Goal: Information Seeking & Learning: Learn about a topic

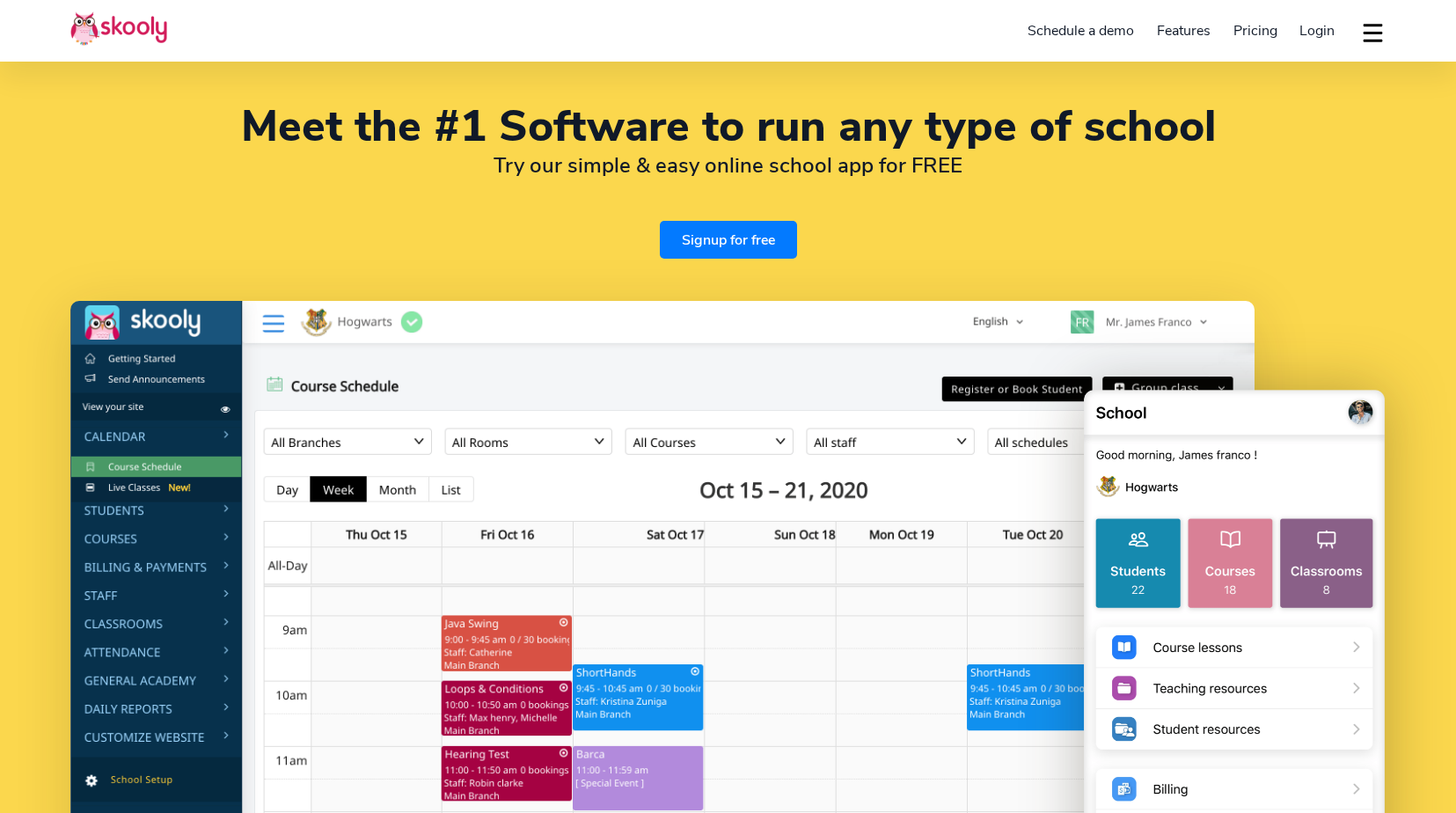
select select "en"
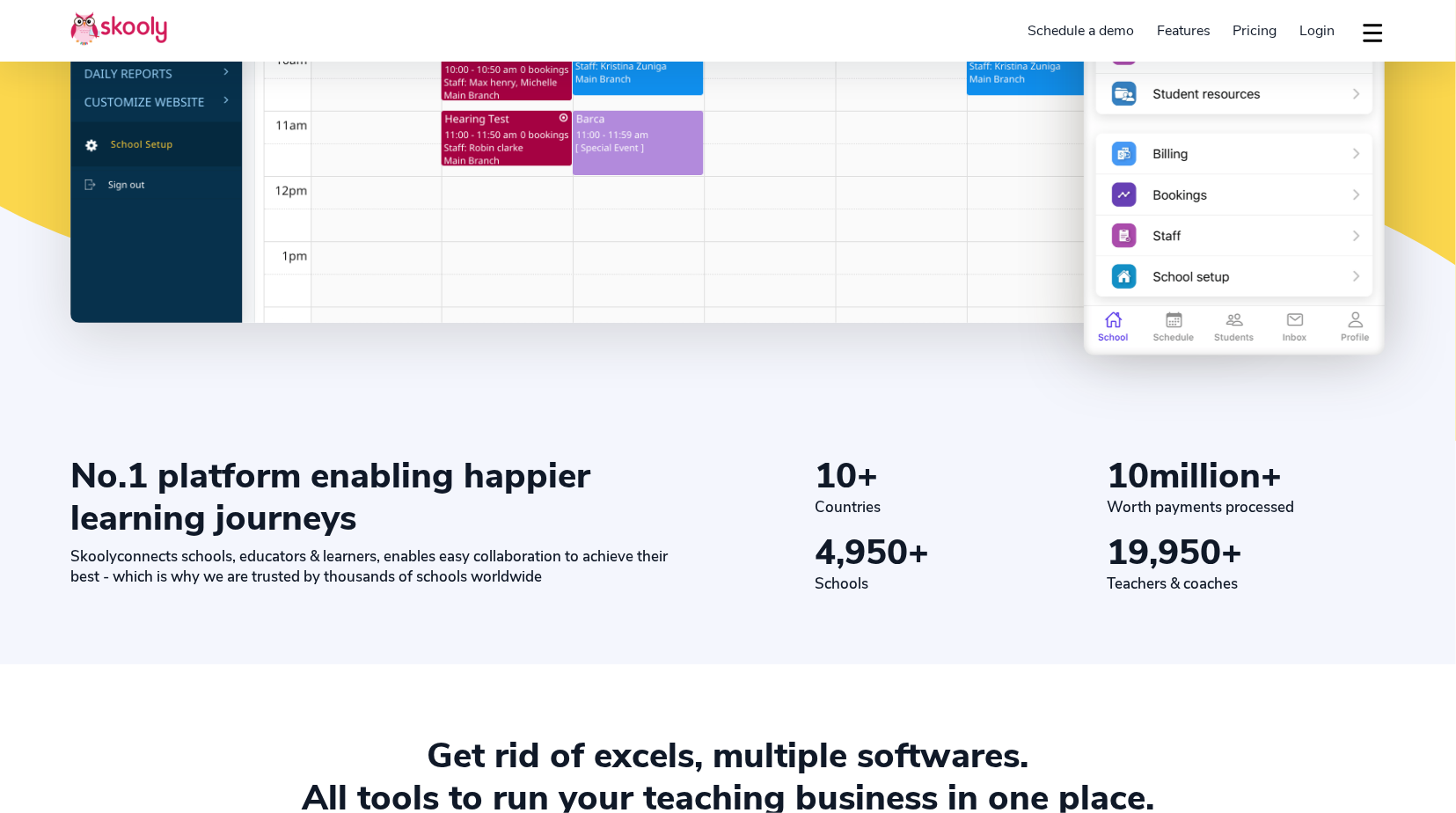
select select "65"
select select "[GEOGRAPHIC_DATA]"
select select "[GEOGRAPHIC_DATA]/[GEOGRAPHIC_DATA]"
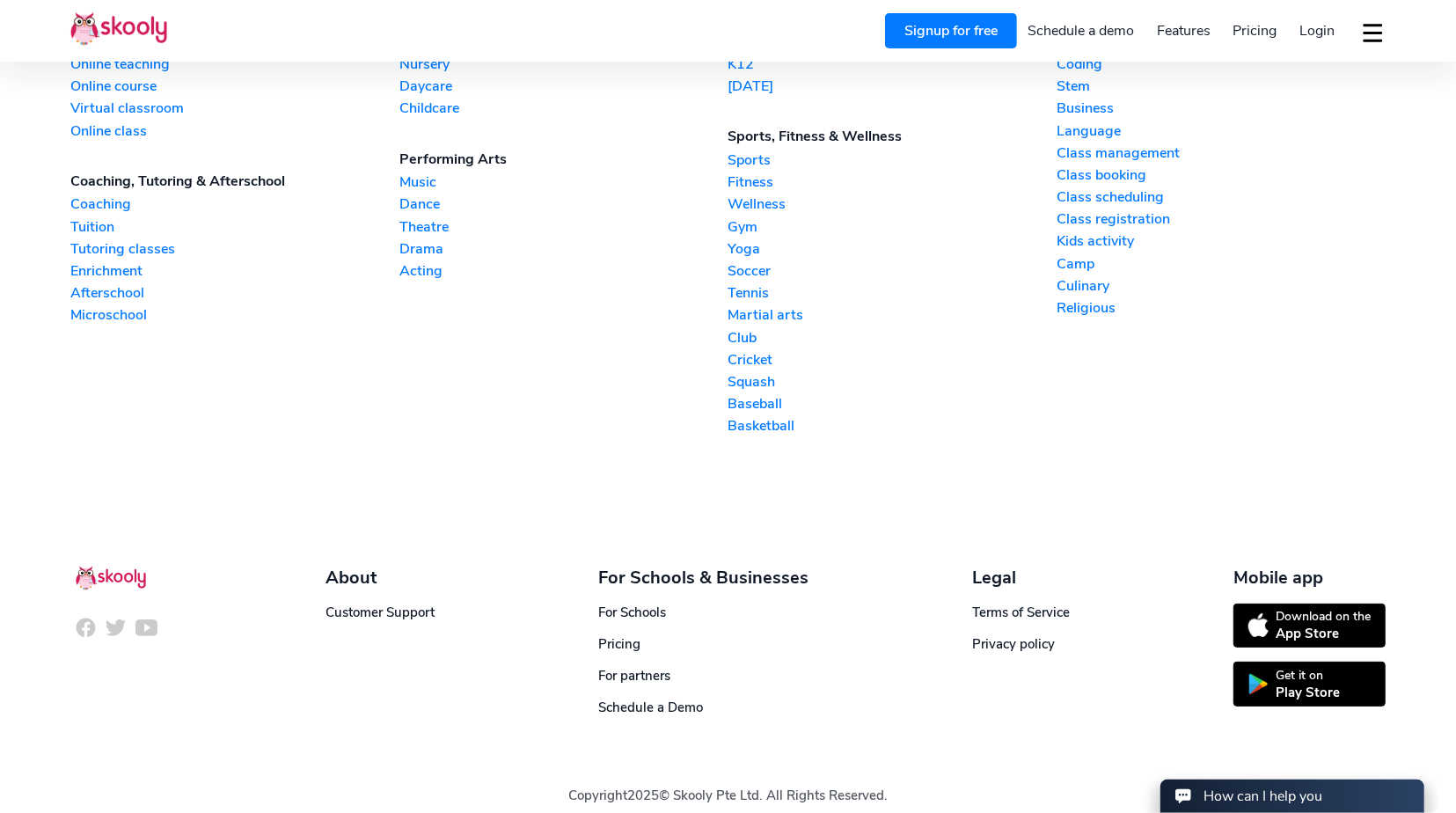
scroll to position [4373, 0]
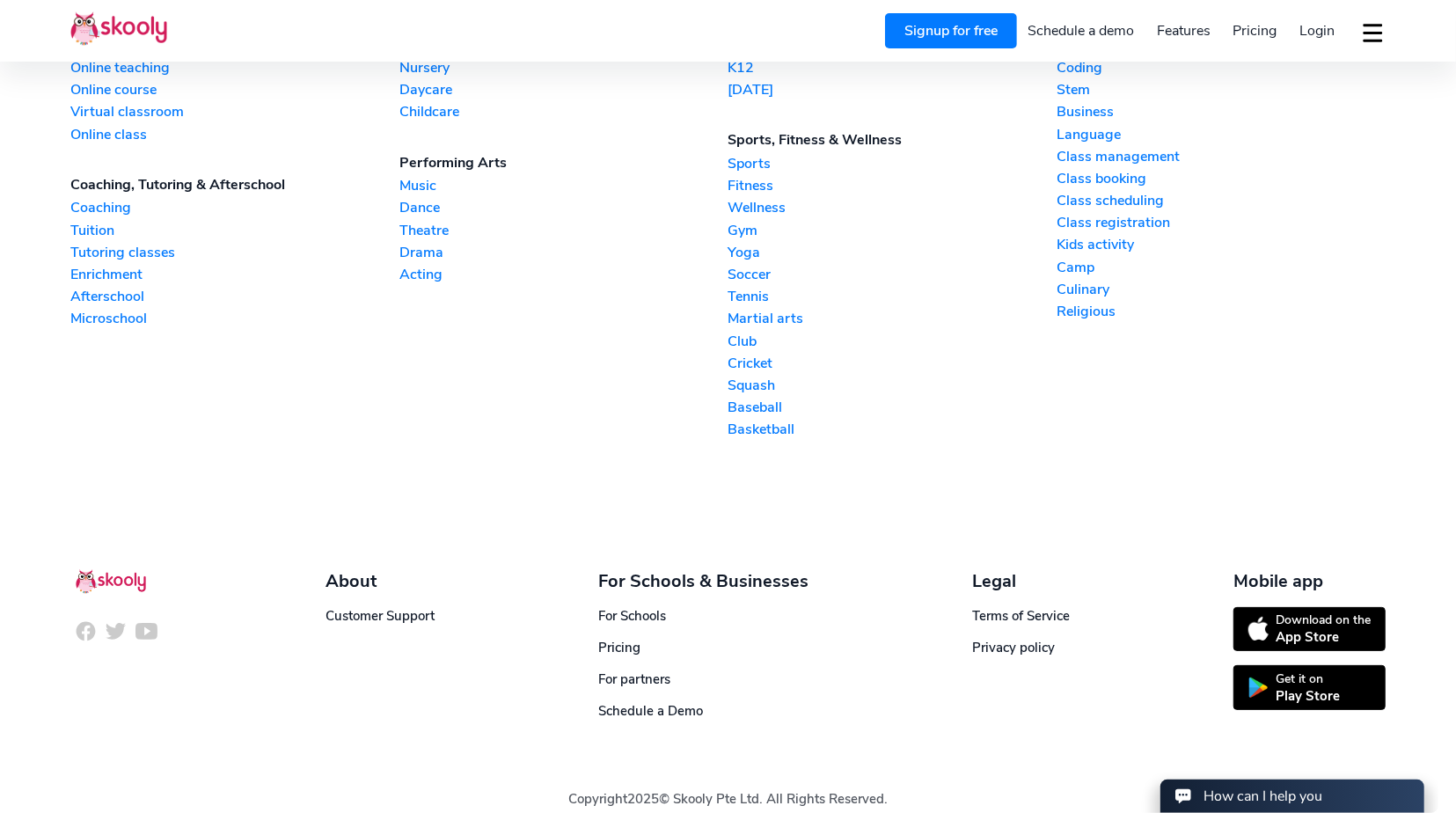
click at [384, 481] on section "Online school Online school Online teaching Online course Virtual classroom Onl…" at bounding box center [728, 227] width 1456 height 571
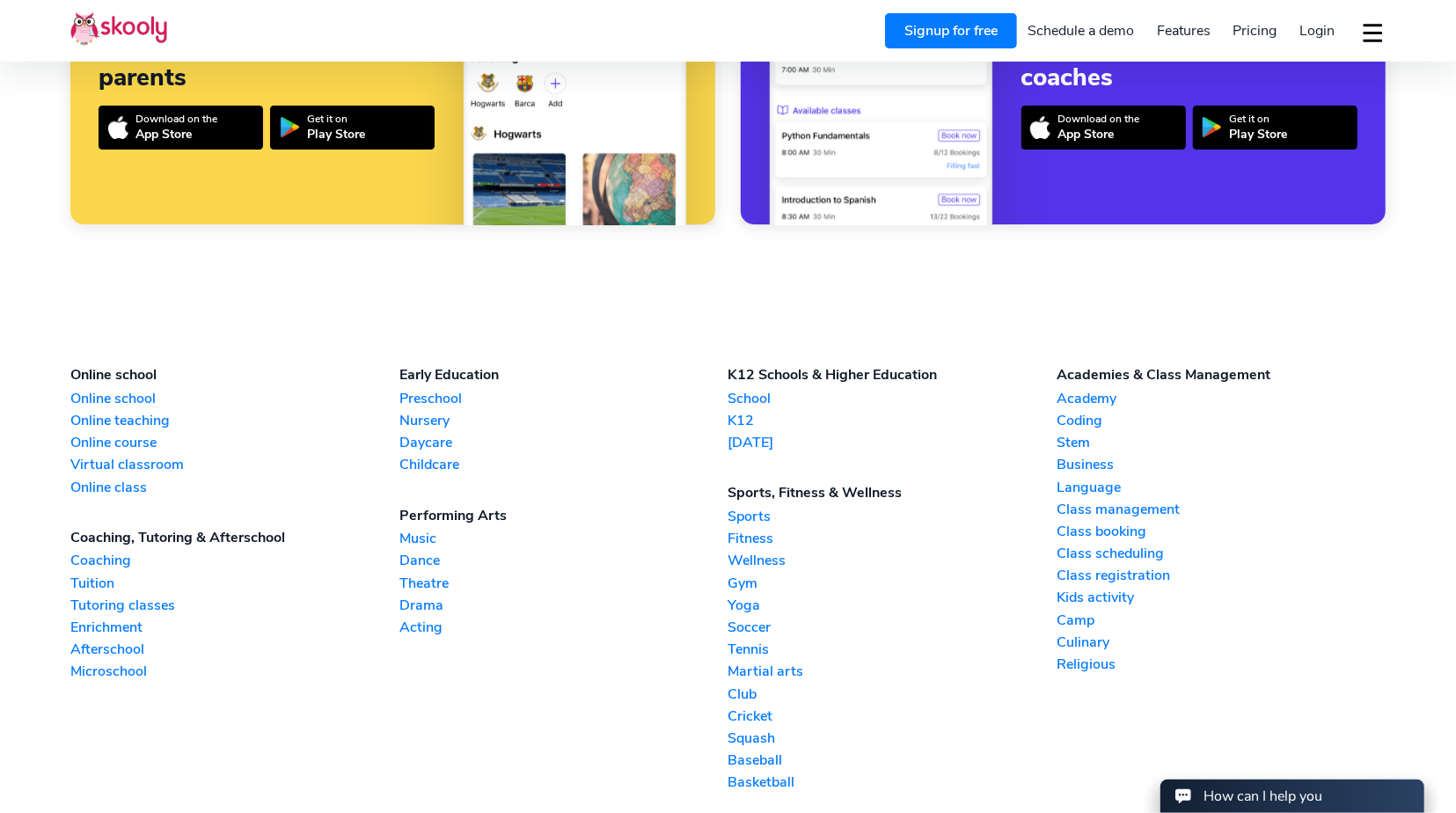
scroll to position [3997, 0]
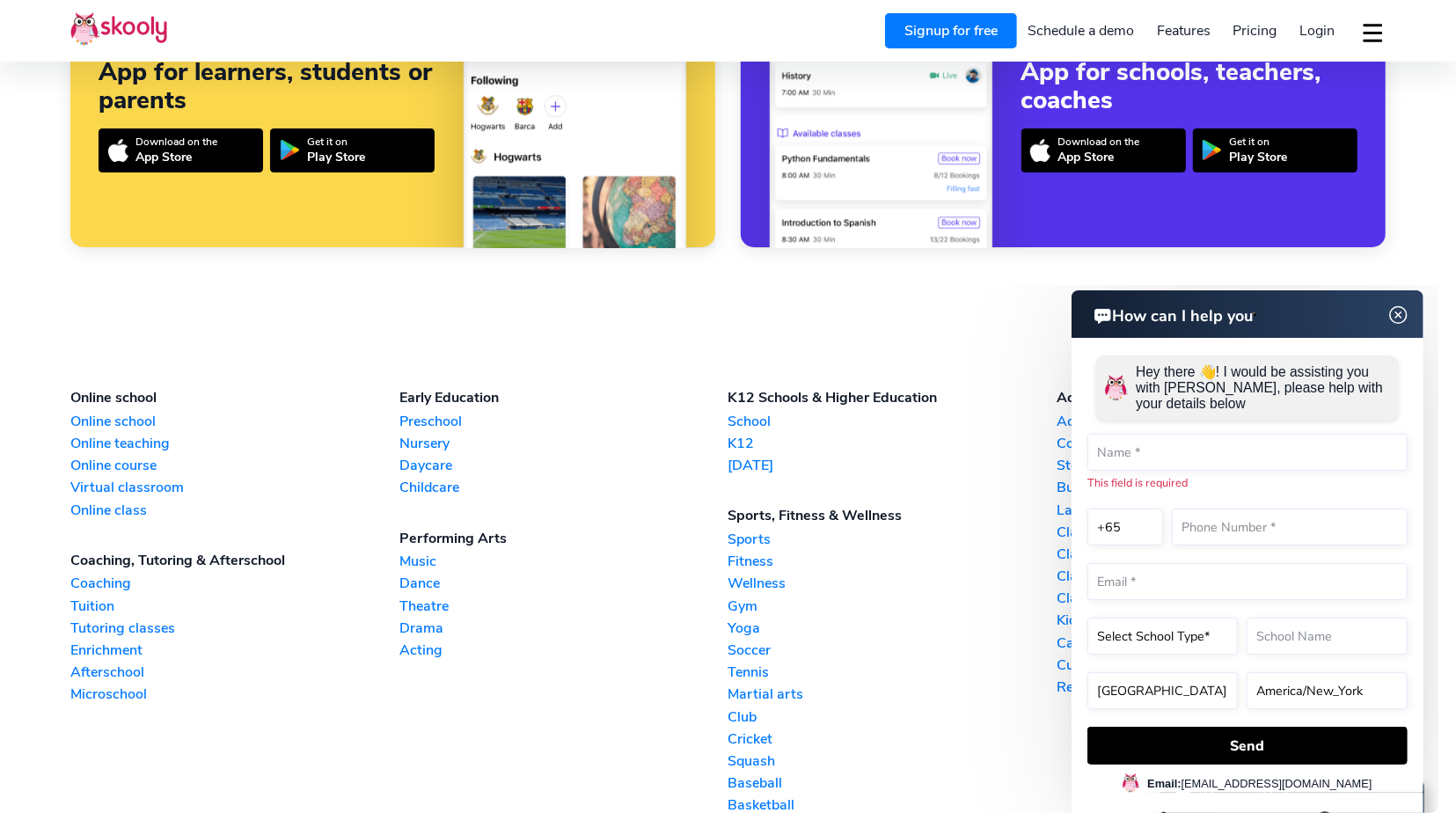
click at [426, 574] on link "Dance" at bounding box center [564, 583] width 329 height 19
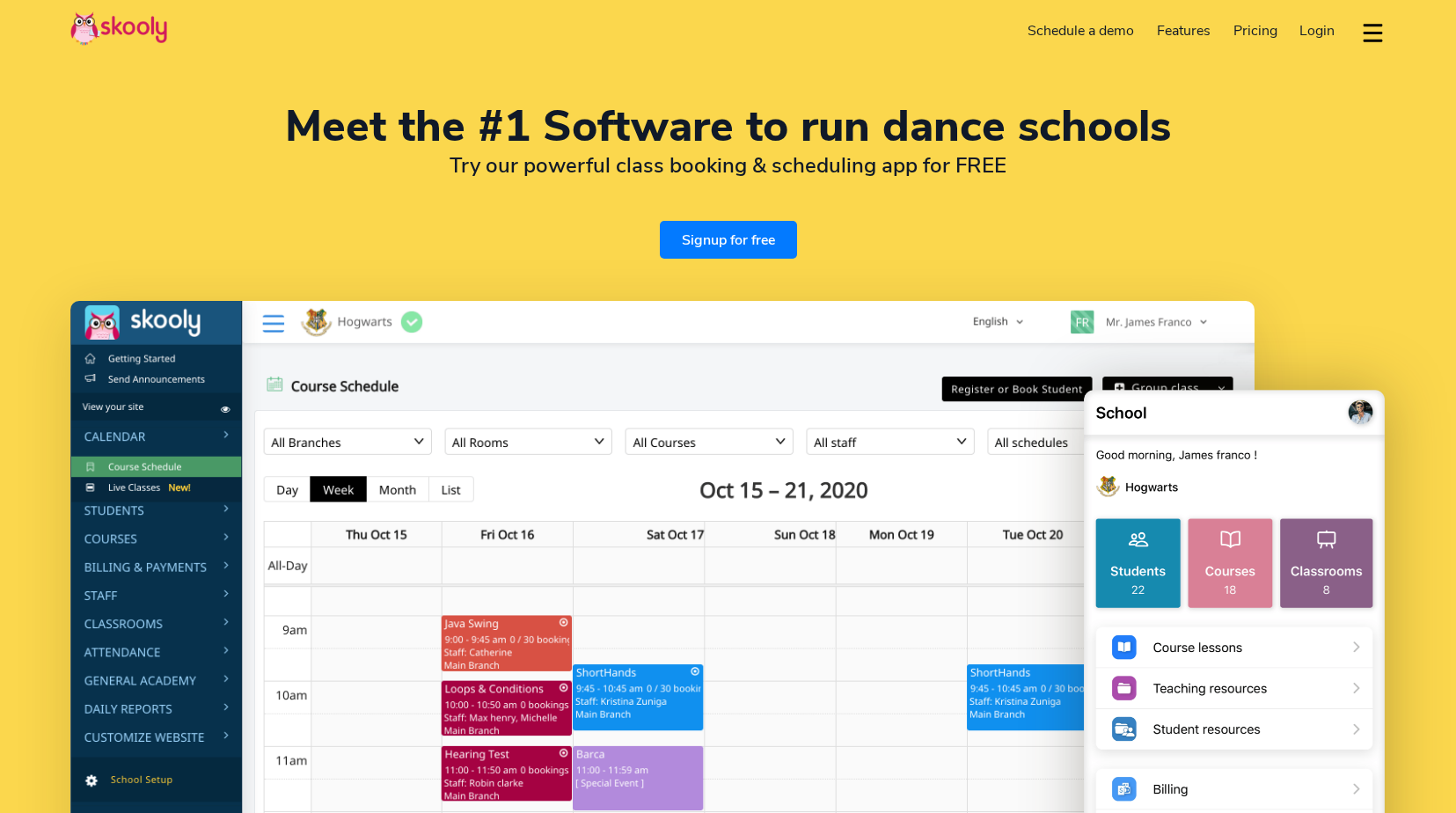
select select "en"
select select "65"
select select "[GEOGRAPHIC_DATA]"
select select "[GEOGRAPHIC_DATA]/[GEOGRAPHIC_DATA]"
click at [1001, 248] on div "Meet the #1 Software to run dance schools Try our powerful class booking & sche…" at bounding box center [728, 183] width 1315 height 153
